Goal: Information Seeking & Learning: Learn about a topic

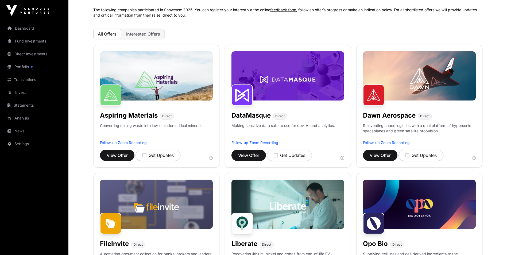
scroll to position [27, 0]
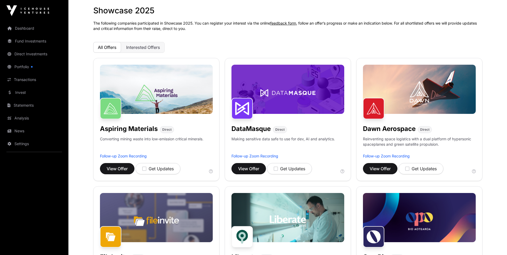
click at [205, 95] on img at bounding box center [156, 89] width 113 height 49
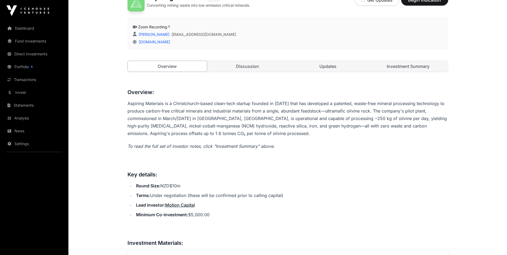
scroll to position [134, 0]
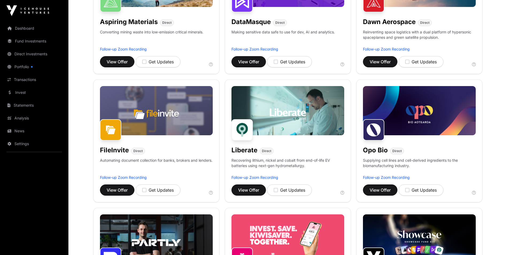
scroll to position [27, 0]
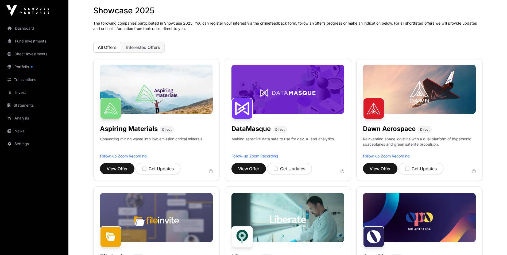
click at [299, 93] on img at bounding box center [287, 89] width 113 height 49
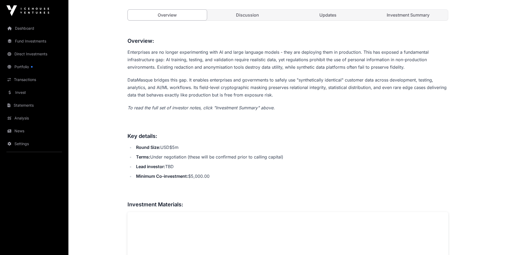
scroll to position [214, 0]
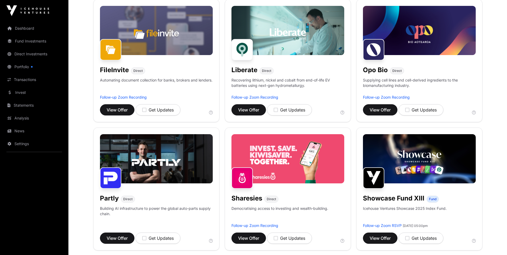
scroll to position [27, 0]
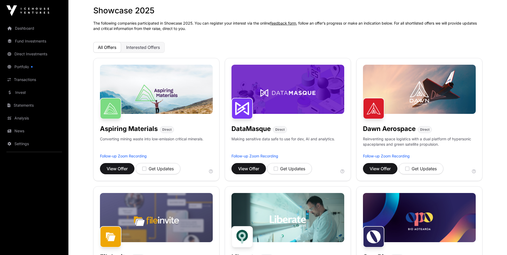
click at [425, 100] on img at bounding box center [419, 89] width 113 height 49
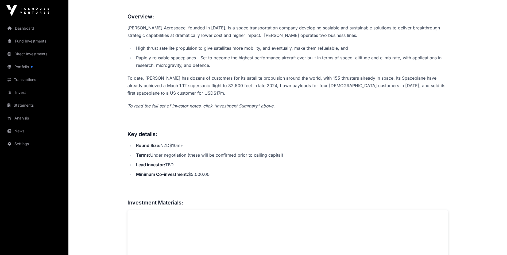
scroll to position [240, 0]
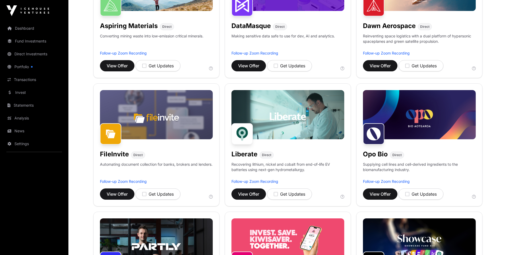
scroll to position [160, 0]
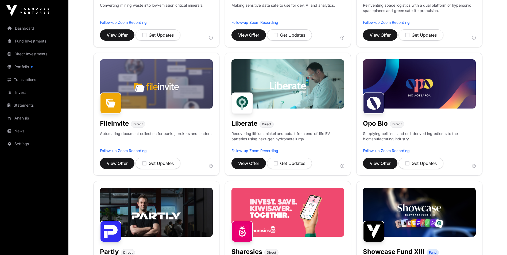
click at [168, 90] on img at bounding box center [156, 83] width 113 height 49
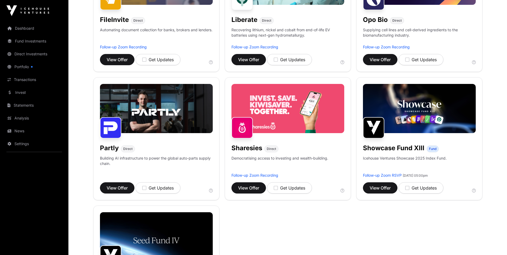
scroll to position [267, 0]
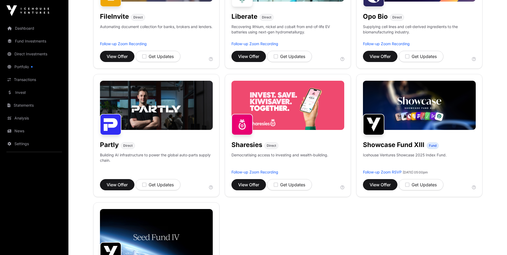
click at [142, 116] on img at bounding box center [156, 105] width 113 height 49
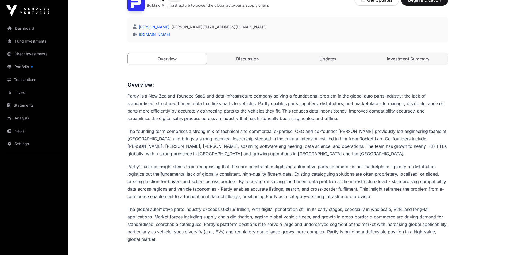
scroll to position [214, 0]
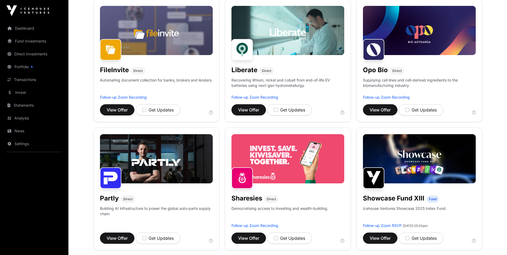
scroll to position [267, 0]
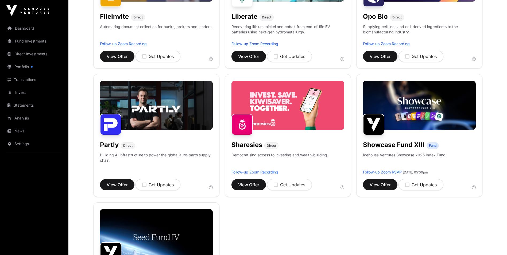
click at [324, 110] on img at bounding box center [287, 105] width 113 height 49
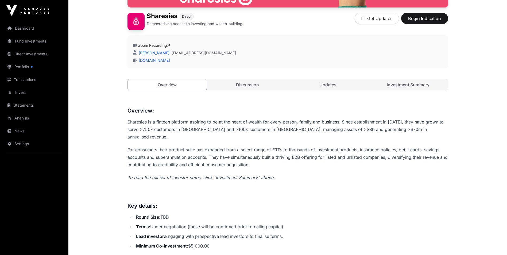
scroll to position [214, 0]
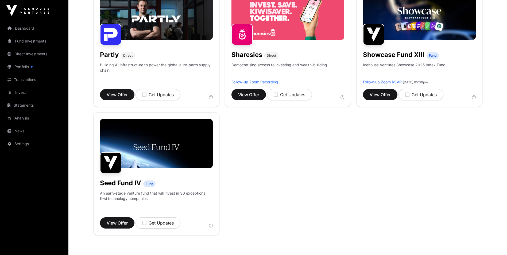
scroll to position [374, 0]
